Goal: Task Accomplishment & Management: Manage account settings

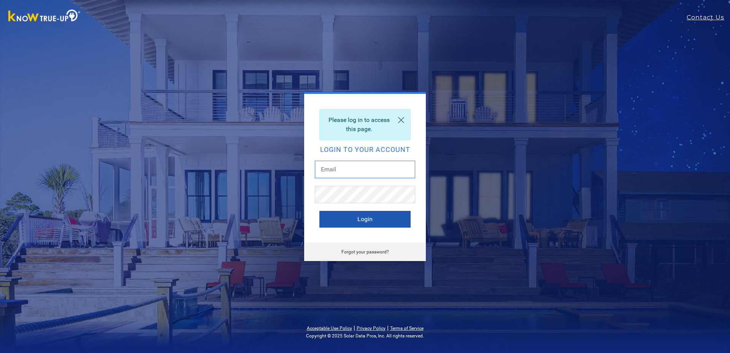
type input "[EMAIL_ADDRESS][DOMAIN_NAME]"
click at [348, 223] on button "Login" at bounding box center [364, 219] width 91 height 17
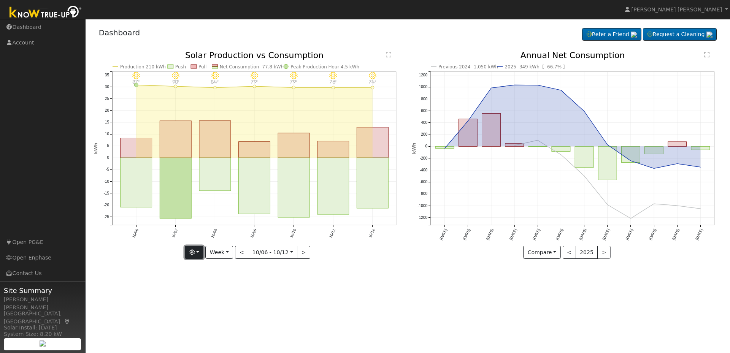
drag, startPoint x: 189, startPoint y: 249, endPoint x: 195, endPoint y: 236, distance: 14.3
click at [190, 249] on button "button" at bounding box center [194, 252] width 19 height 13
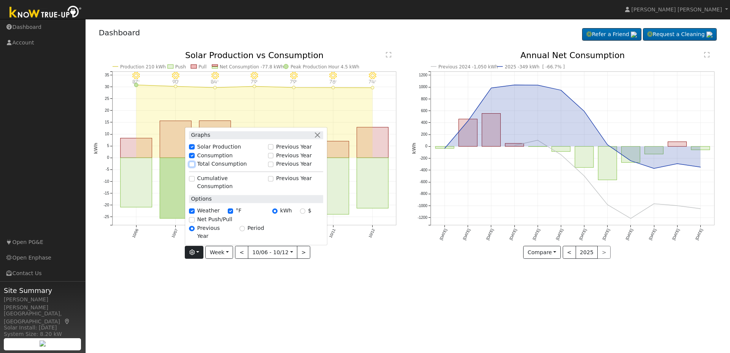
click at [194, 167] on input "Total Consumption" at bounding box center [191, 164] width 5 height 5
checkbox input "true"
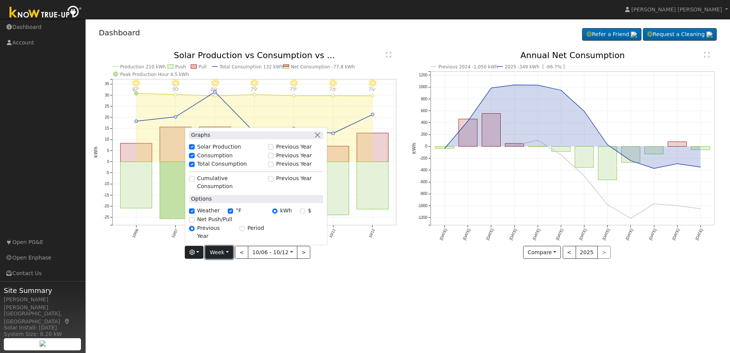
click at [232, 253] on button "Week" at bounding box center [219, 252] width 28 height 13
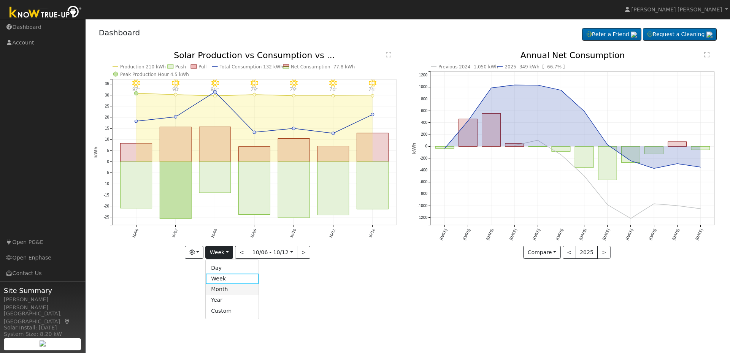
drag, startPoint x: 220, startPoint y: 291, endPoint x: 249, endPoint y: 279, distance: 32.0
click at [220, 291] on link "Month" at bounding box center [232, 289] width 53 height 11
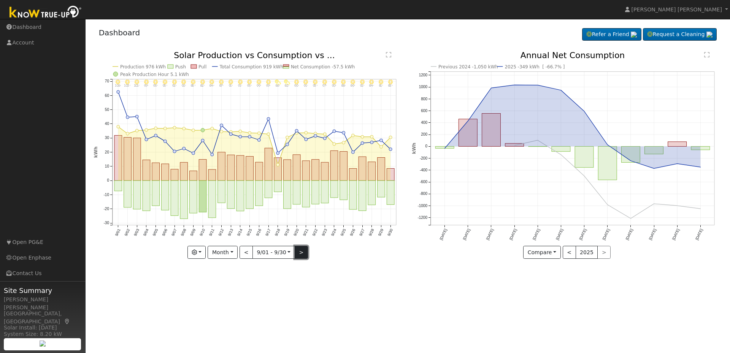
click at [299, 254] on button ">" at bounding box center [301, 252] width 13 height 13
type input "2025-10-01"
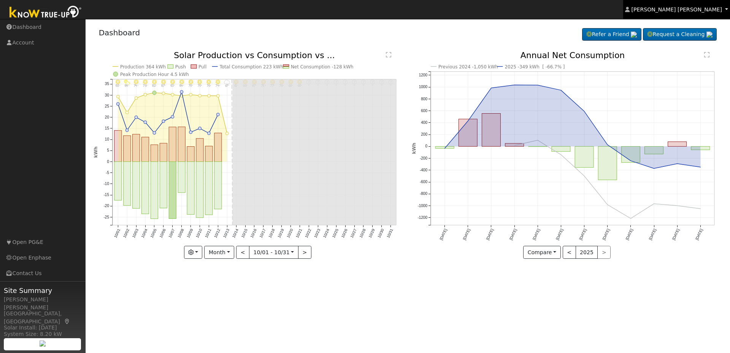
click at [694, 6] on span "Tumas Bagdasarian" at bounding box center [676, 9] width 90 height 6
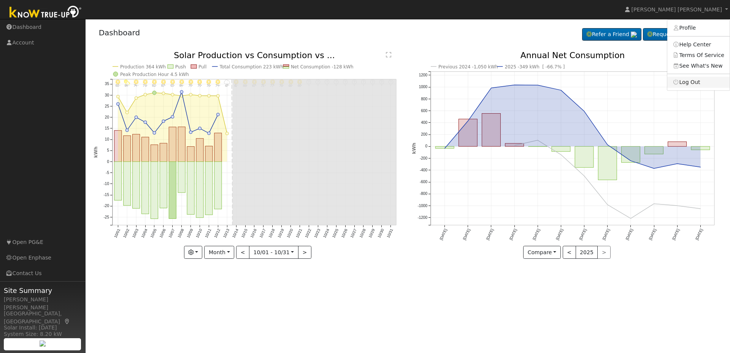
click at [682, 82] on link "Log Out" at bounding box center [698, 82] width 62 height 11
